Goal: Task Accomplishment & Management: Use online tool/utility

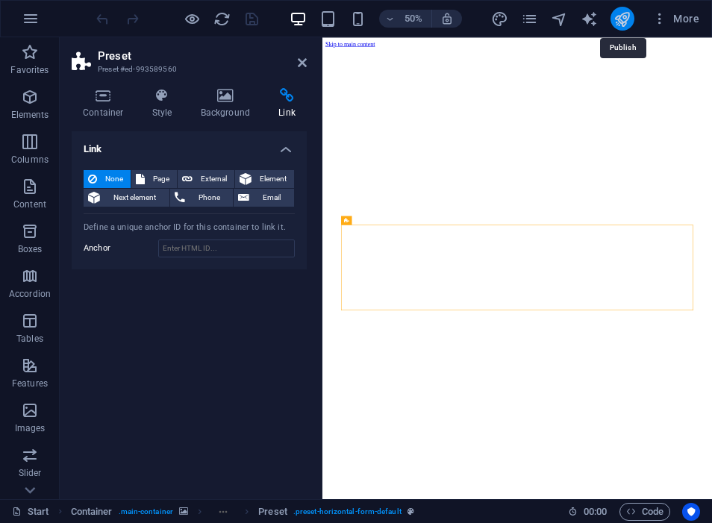
click at [626, 14] on icon "publish" at bounding box center [622, 18] width 17 height 17
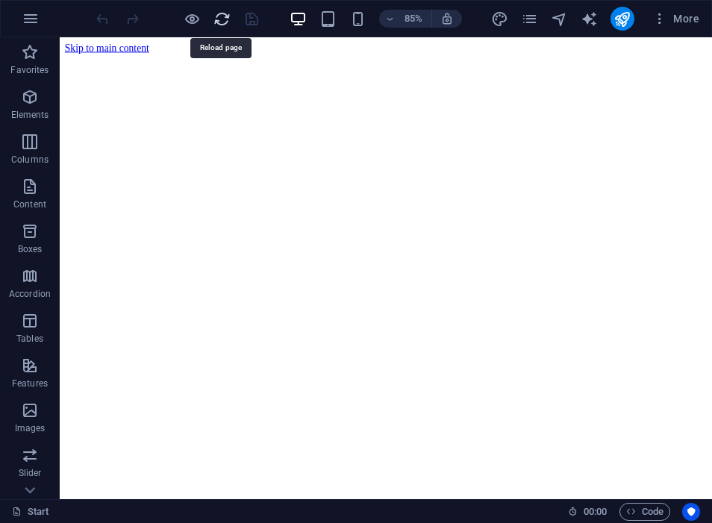
click at [219, 17] on icon "reload" at bounding box center [222, 18] width 17 height 17
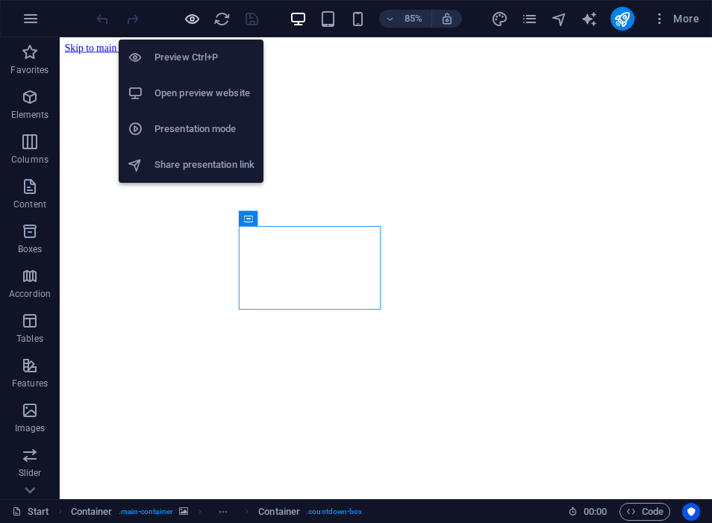
click at [193, 11] on icon "button" at bounding box center [192, 18] width 17 height 17
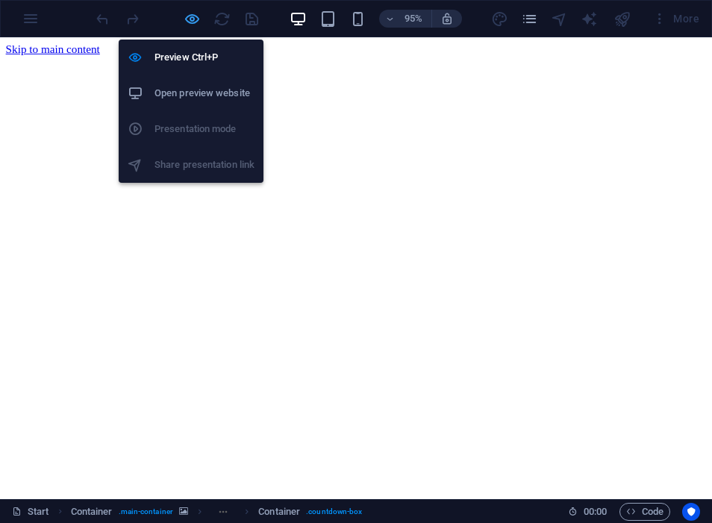
click at [192, 14] on icon "button" at bounding box center [192, 18] width 17 height 17
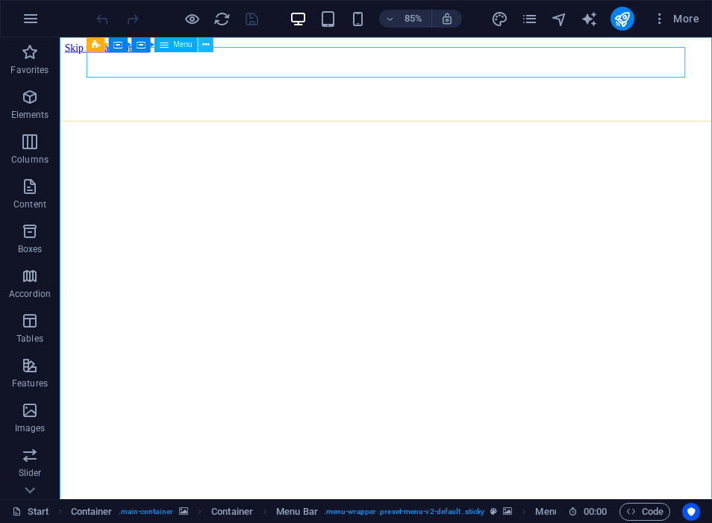
click at [202, 47] on icon at bounding box center [205, 44] width 7 height 13
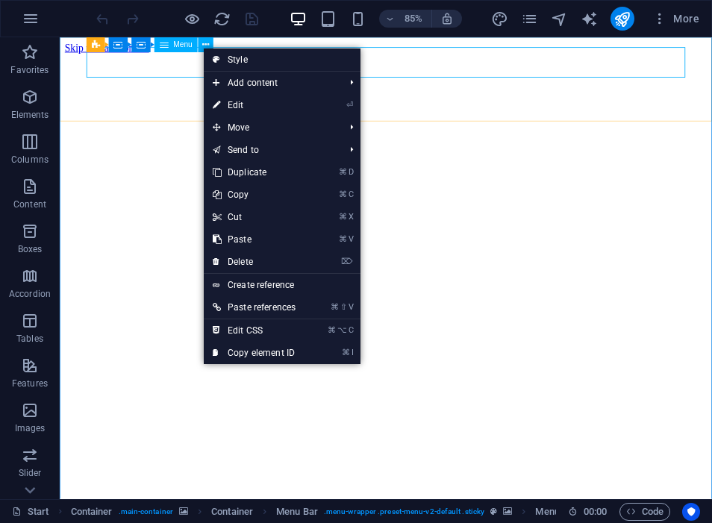
click at [182, 41] on span "Menu" at bounding box center [182, 44] width 19 height 7
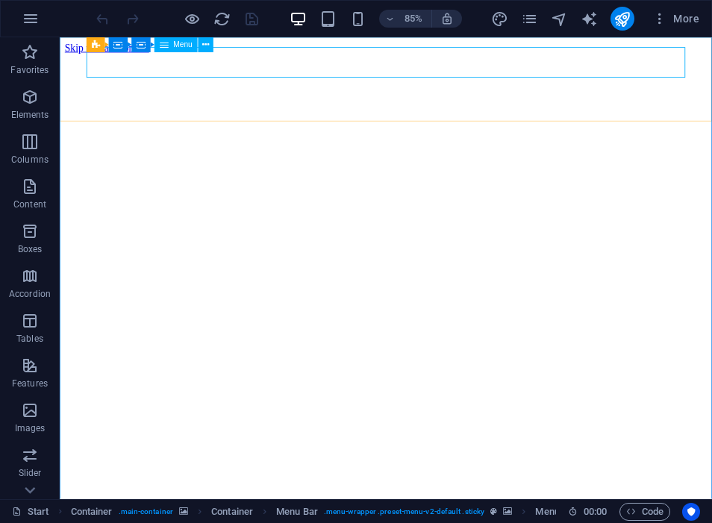
click at [178, 49] on span "Menu" at bounding box center [182, 44] width 19 height 7
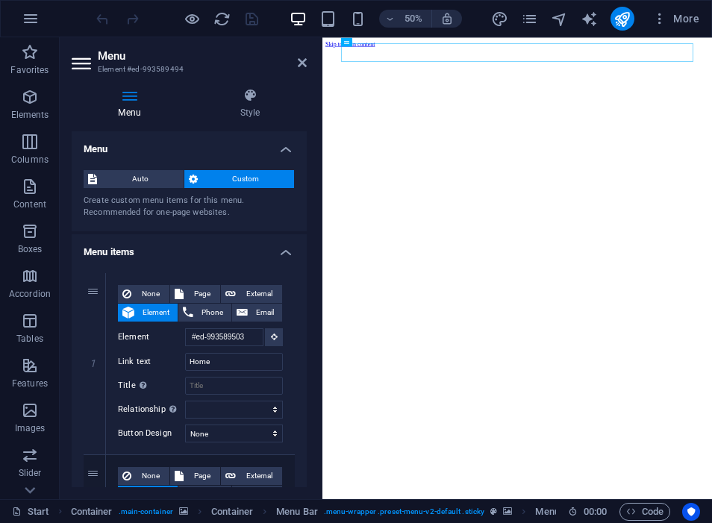
click at [134, 168] on div "Auto Custom Create custom menu items for this menu. Recommended for one-page we…" at bounding box center [189, 194] width 235 height 73
click at [134, 178] on span "Auto" at bounding box center [141, 179] width 78 height 18
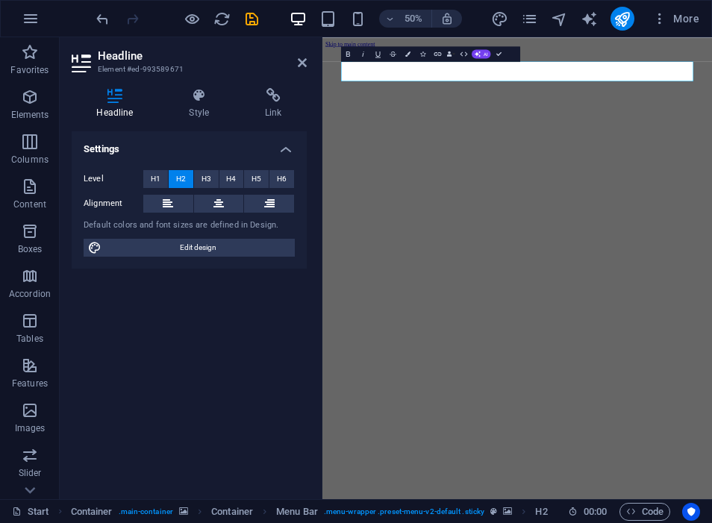
click at [308, 69] on aside "Headline Element #ed-993589671 Headline Style Link Settings Level H1 H2 H3 H4 H…" at bounding box center [191, 268] width 263 height 462
click at [300, 66] on icon at bounding box center [302, 63] width 9 height 12
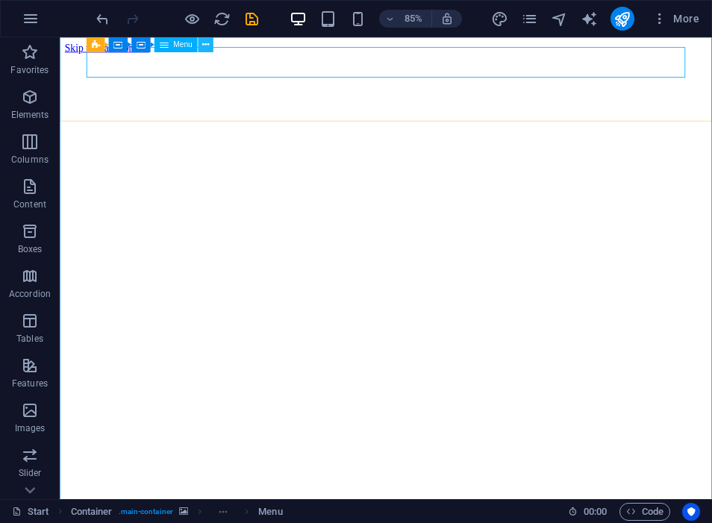
click at [205, 49] on icon at bounding box center [205, 44] width 7 height 13
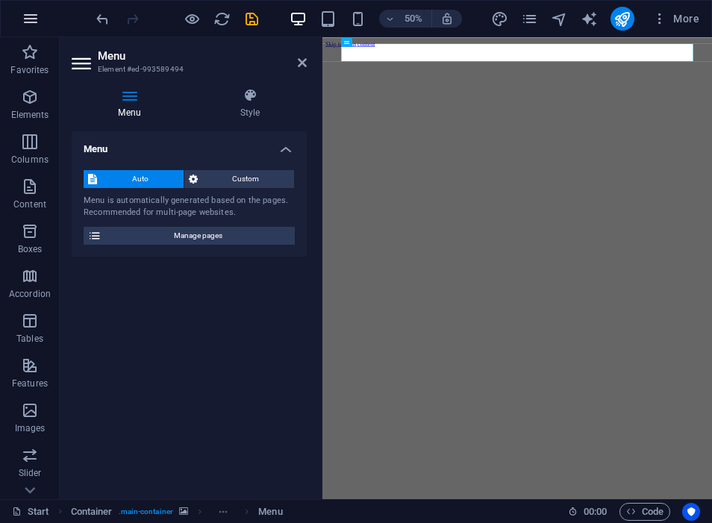
click at [35, 12] on icon "button" at bounding box center [31, 19] width 18 height 18
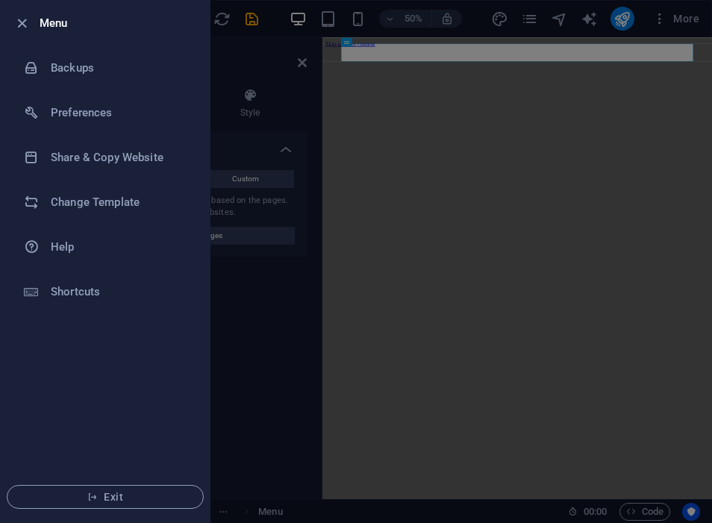
click at [459, 128] on div at bounding box center [356, 261] width 712 height 523
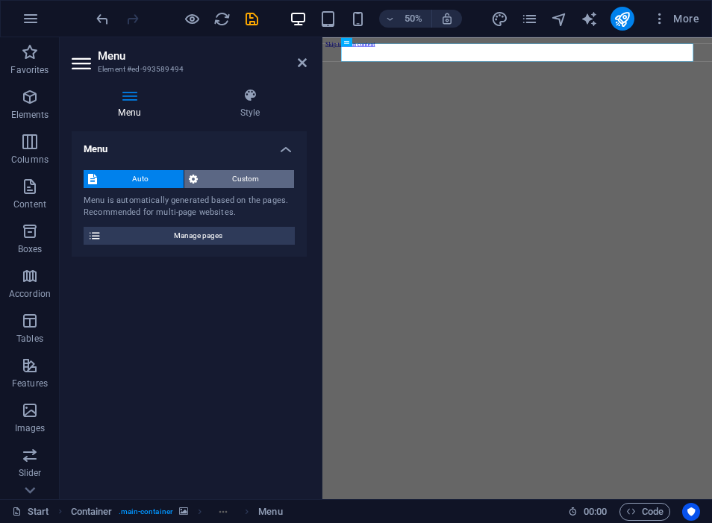
click at [258, 187] on span "Custom" at bounding box center [246, 179] width 88 height 18
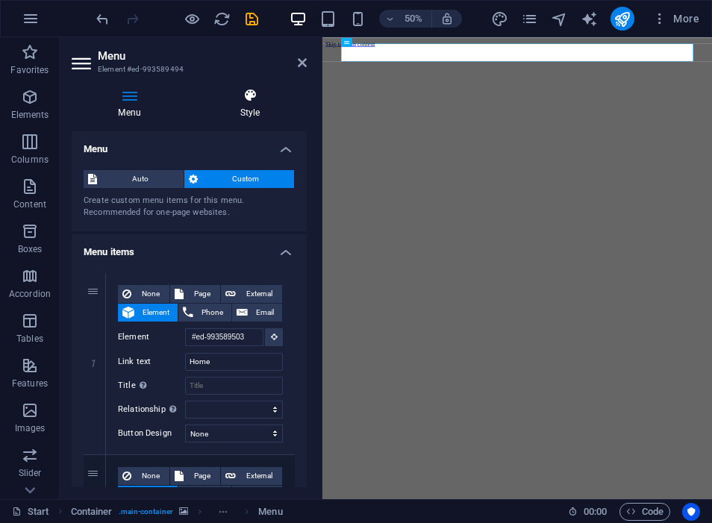
click at [250, 109] on h4 "Style" at bounding box center [249, 103] width 113 height 31
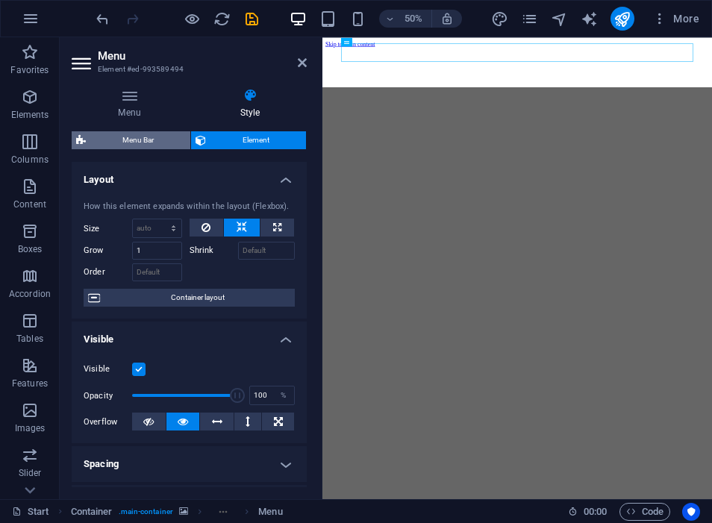
click at [158, 143] on span "Menu Bar" at bounding box center [138, 140] width 96 height 18
select select "rem"
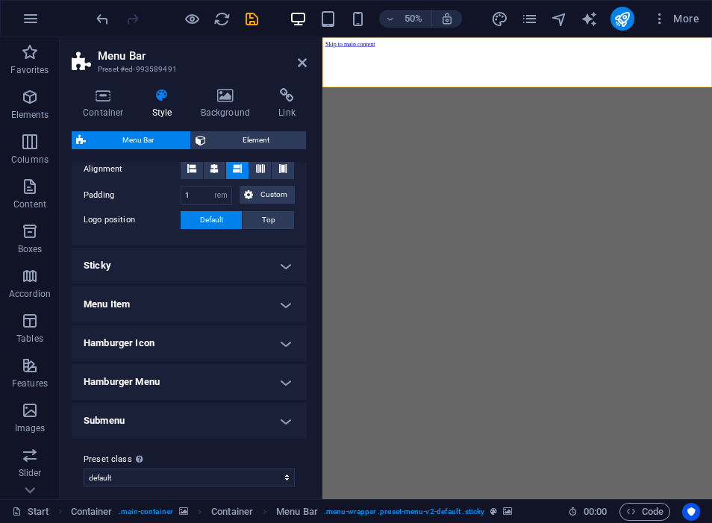
scroll to position [332, 0]
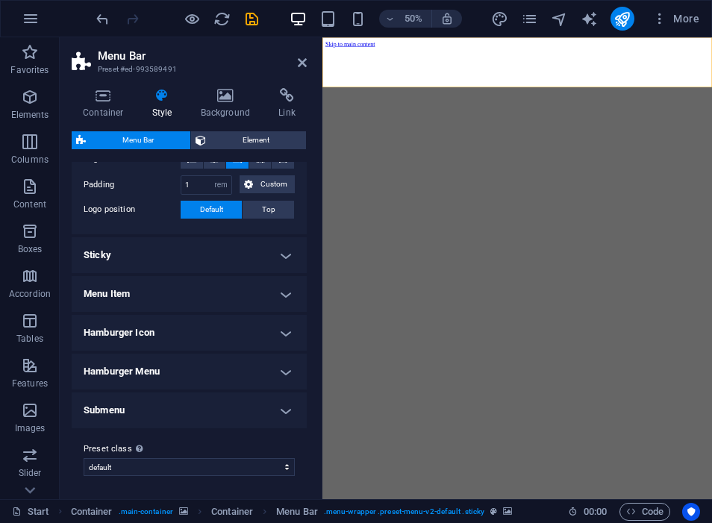
click at [181, 258] on h4 "Sticky" at bounding box center [189, 255] width 235 height 36
